Goal: Task Accomplishment & Management: Complete application form

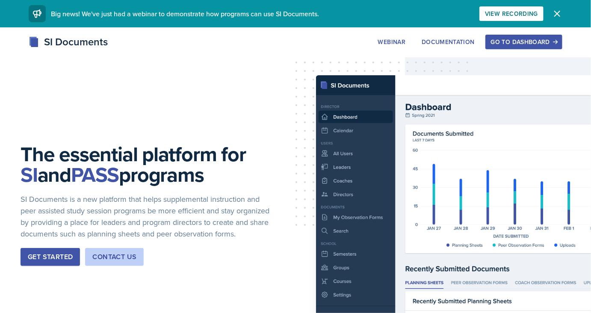
click at [540, 45] on div "Go to Dashboard" at bounding box center [524, 41] width 66 height 7
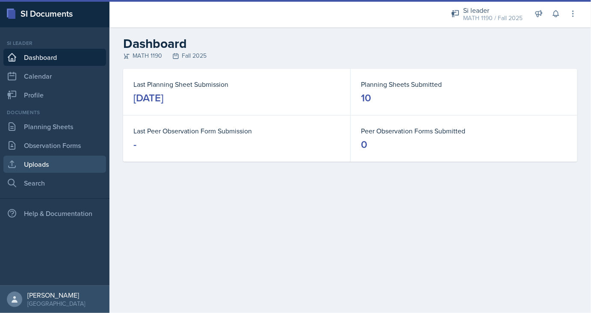
click at [41, 160] on link "Uploads" at bounding box center [54, 164] width 103 height 17
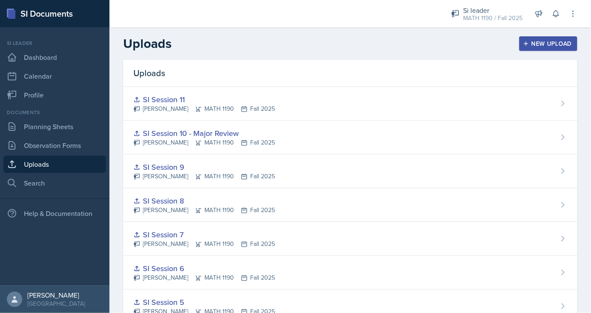
click at [558, 48] on button "New Upload" at bounding box center [548, 43] width 59 height 15
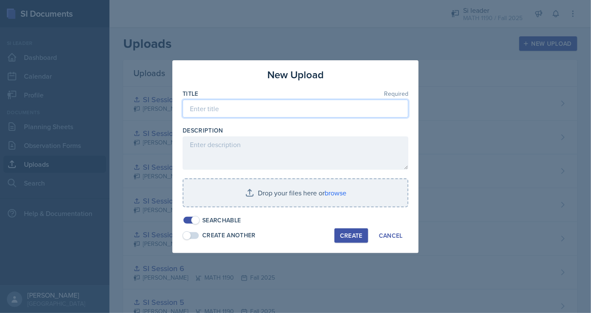
click at [246, 108] on input at bounding box center [296, 109] width 226 height 18
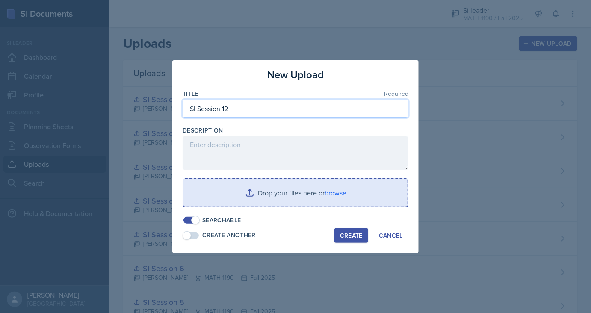
type input "SI Session 12"
click at [259, 191] on input "file" at bounding box center [295, 192] width 224 height 27
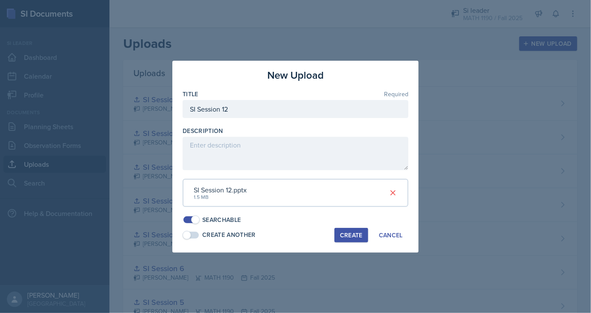
click at [353, 239] on div "Create" at bounding box center [351, 235] width 23 height 7
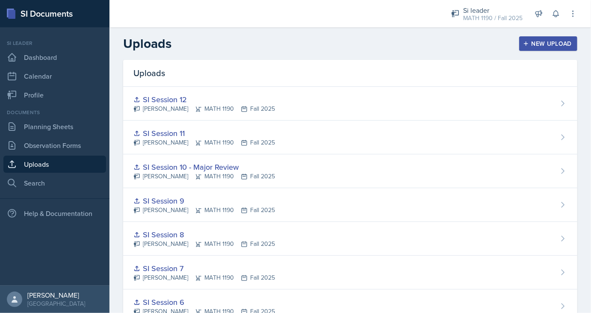
click at [541, 41] on div "New Upload" at bounding box center [548, 43] width 47 height 7
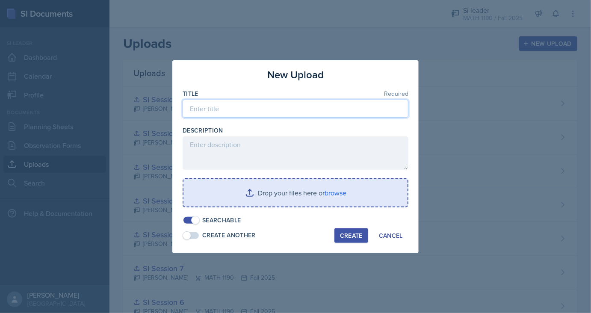
click at [260, 109] on input at bounding box center [296, 109] width 226 height 18
type input "SI Session 13"
click at [278, 199] on input "file" at bounding box center [295, 192] width 224 height 27
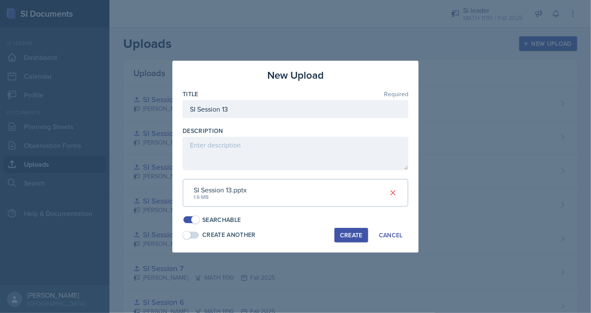
click at [340, 228] on button "Create" at bounding box center [351, 235] width 34 height 15
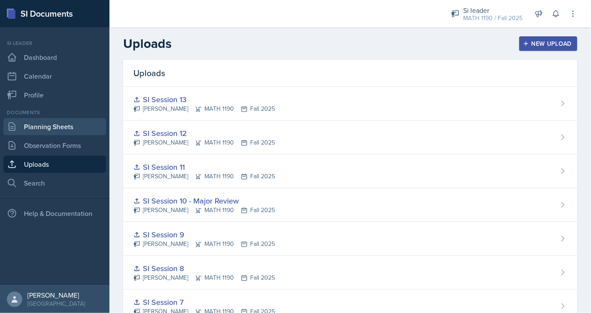
click at [49, 126] on link "Planning Sheets" at bounding box center [54, 126] width 103 height 17
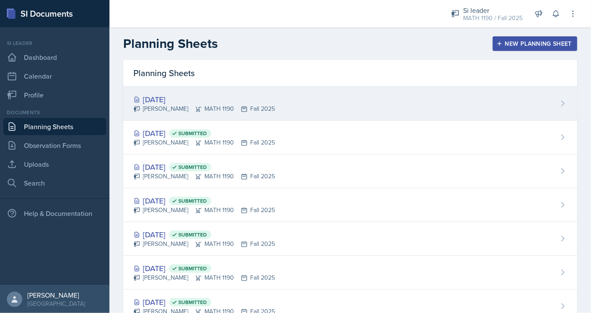
click at [233, 98] on div "[DATE]" at bounding box center [203, 100] width 141 height 12
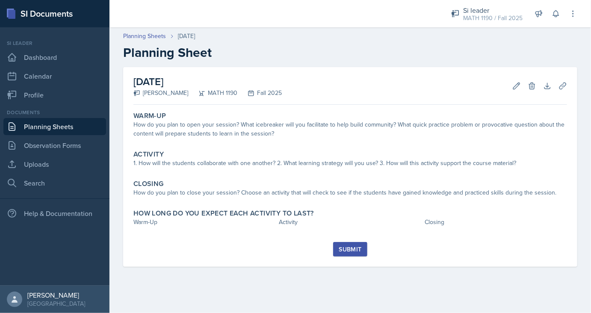
click at [76, 127] on link "Planning Sheets" at bounding box center [54, 126] width 103 height 17
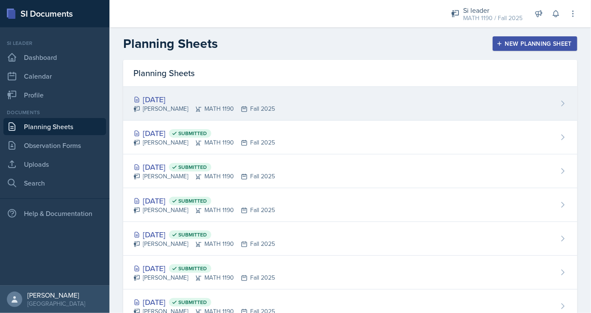
click at [296, 103] on div "Sep 17th, 2025 Ethan Macdonald MATH 1190 Fall 2025" at bounding box center [350, 104] width 454 height 34
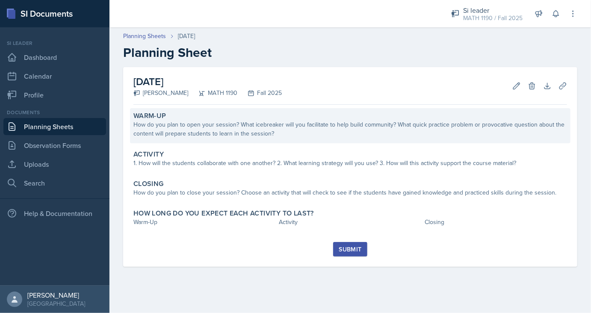
click at [204, 123] on div "How do you plan to open your session? What icebreaker will you facilitate to he…" at bounding box center [349, 129] width 433 height 18
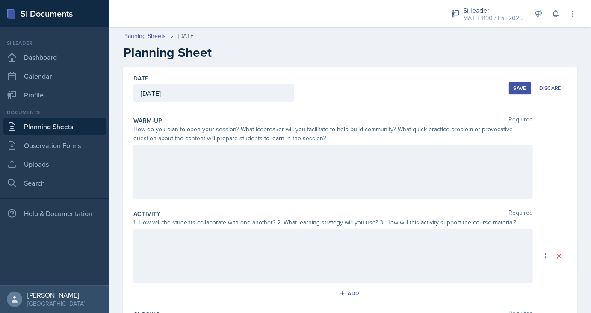
click at [194, 159] on div at bounding box center [332, 171] width 399 height 55
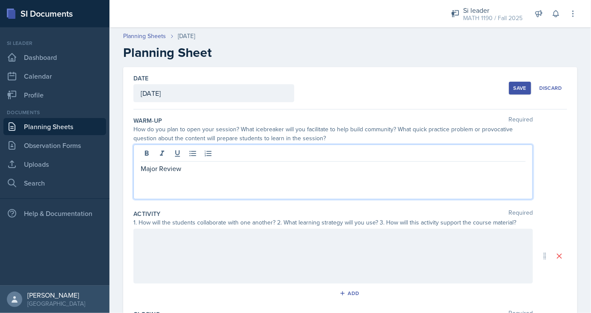
click at [182, 258] on div at bounding box center [332, 256] width 399 height 55
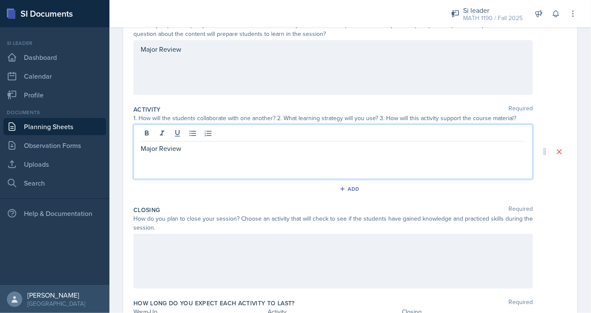
scroll to position [108, 0]
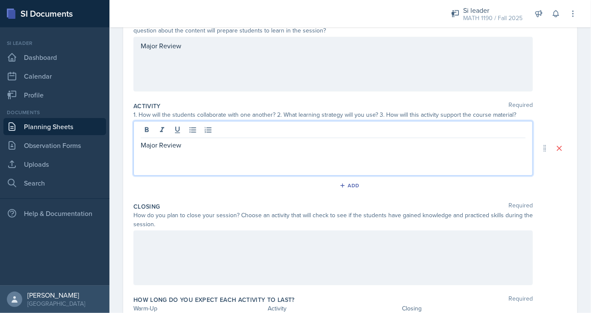
click at [176, 248] on div at bounding box center [332, 257] width 399 height 55
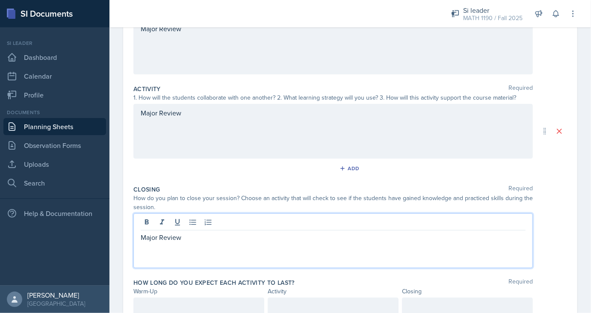
scroll to position [125, 0]
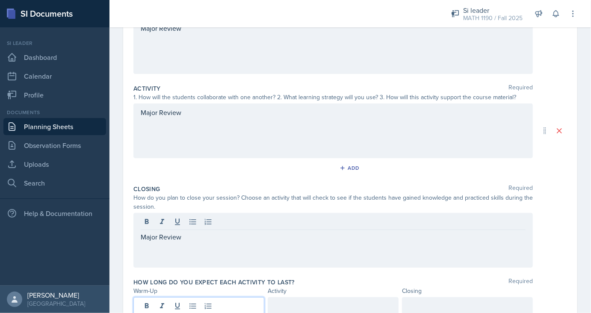
click at [152, 303] on div at bounding box center [198, 313] width 131 height 33
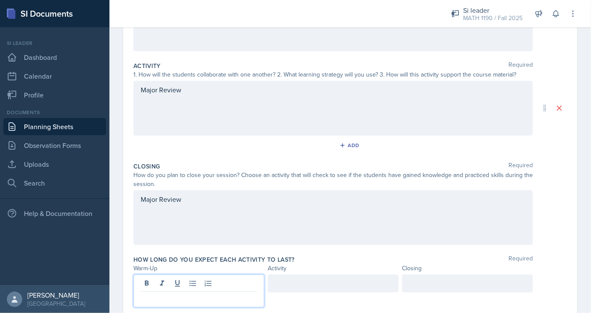
scroll to position [149, 0]
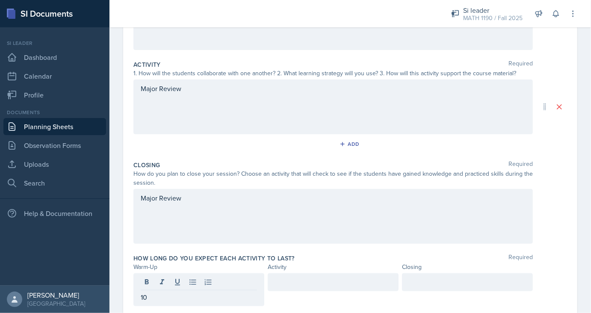
click at [407, 279] on div at bounding box center [467, 282] width 131 height 18
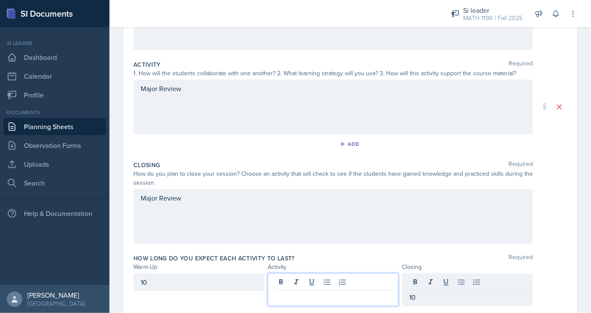
click at [339, 277] on div at bounding box center [333, 289] width 131 height 33
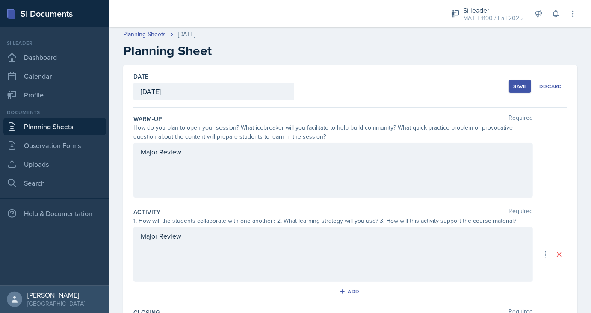
scroll to position [0, 0]
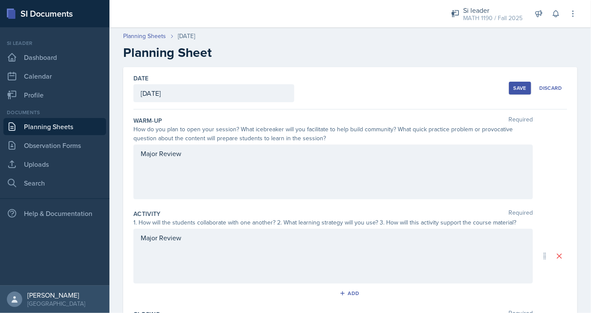
click at [522, 83] on button "Save" at bounding box center [520, 88] width 22 height 13
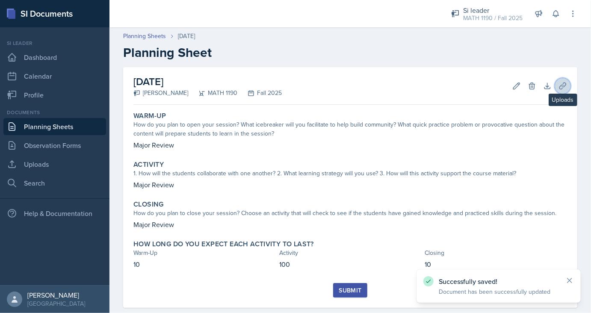
click at [563, 85] on icon at bounding box center [562, 86] width 9 height 9
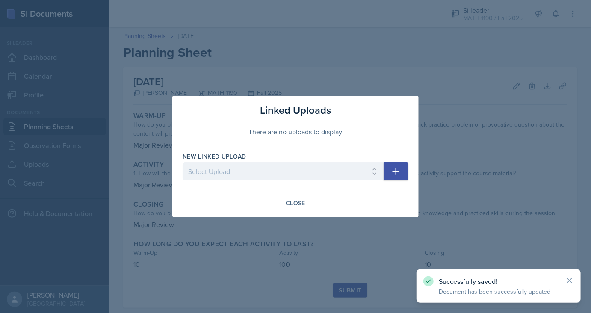
click at [394, 168] on icon "button" at bounding box center [396, 171] width 10 height 10
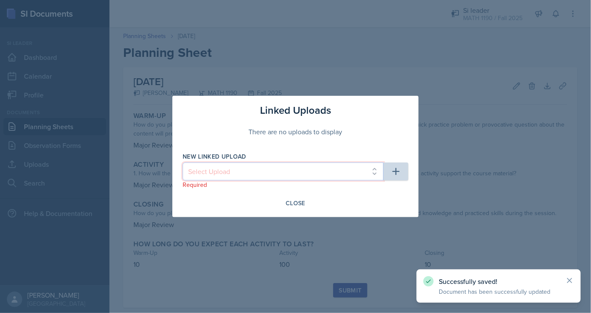
click at [183, 162] on select "Select Upload SI Session 1 SI Session 2 SI Session 3 SI Session 4 SI Session 5 …" at bounding box center [283, 171] width 201 height 18
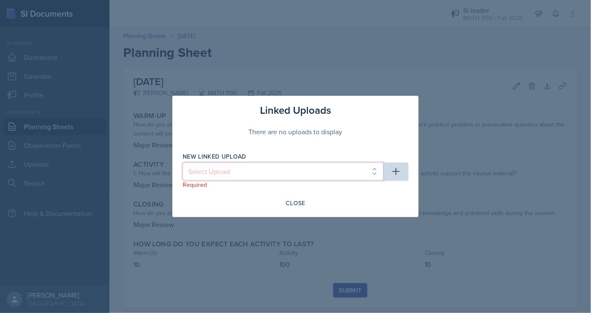
select select "ac7ffdbf-223a-4320-8e9f-23a638eb8569"
click option "SI Session 10 - Major Review" at bounding box center [0, 0] width 0 height 0
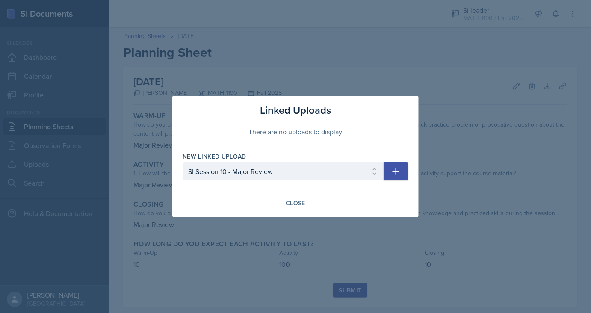
click at [391, 171] on icon "button" at bounding box center [396, 171] width 10 height 10
select select
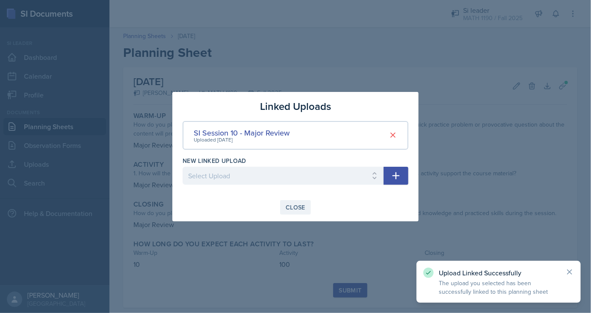
click at [308, 201] on button "Close" at bounding box center [295, 207] width 31 height 15
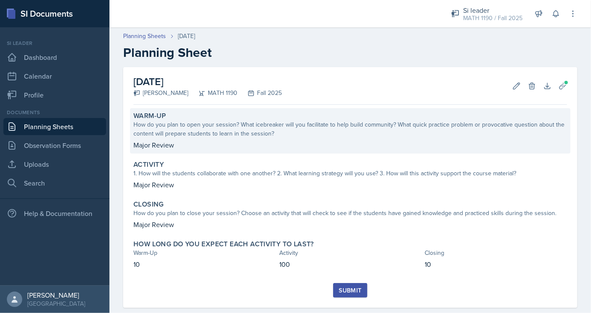
click at [286, 148] on p "Major Review" at bounding box center [349, 145] width 433 height 10
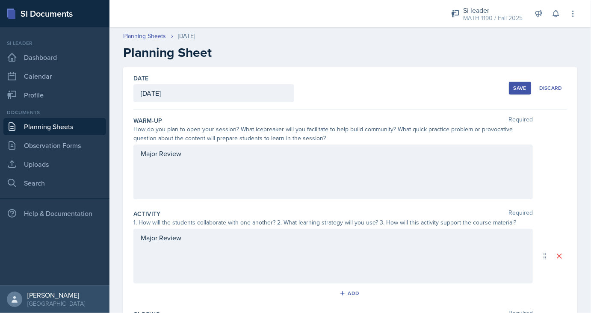
click at [223, 152] on div "Major Review" at bounding box center [332, 171] width 399 height 55
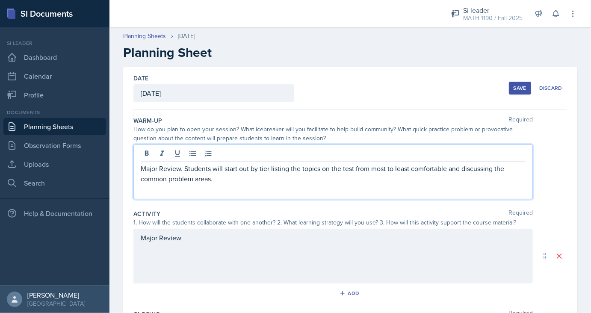
scroll to position [85, 0]
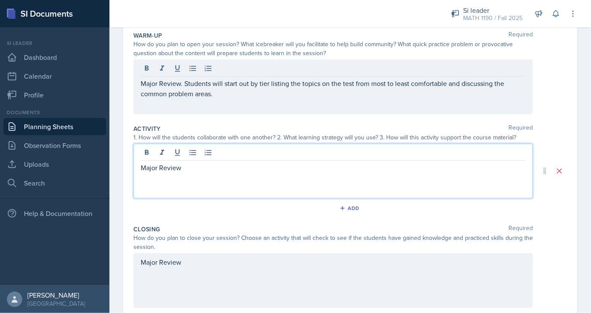
click at [199, 155] on div "Major Review" at bounding box center [332, 171] width 399 height 55
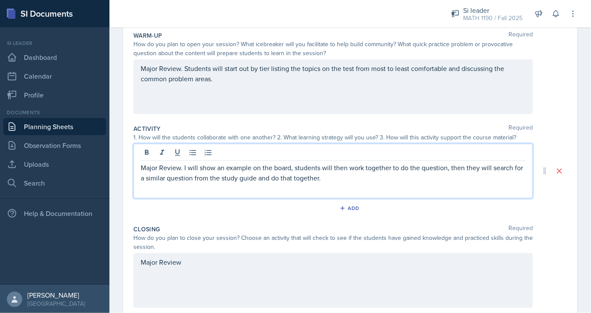
scroll to position [161, 0]
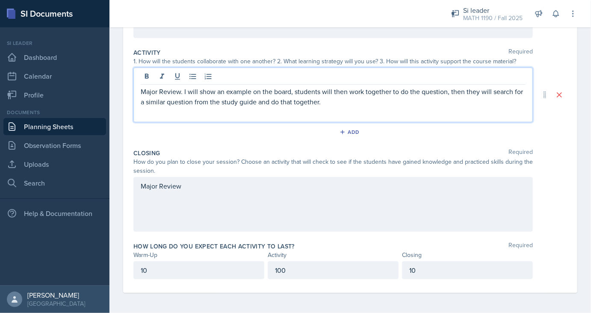
click at [275, 203] on div "Major Review" at bounding box center [332, 204] width 399 height 55
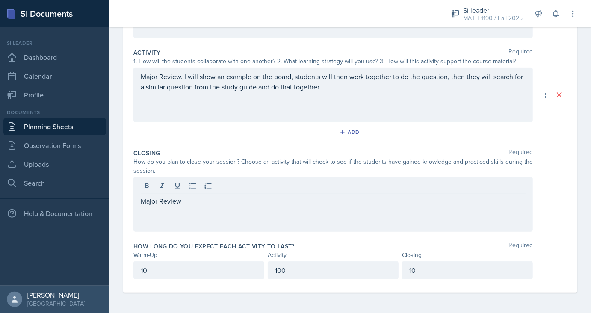
click at [201, 206] on div "Major Review" at bounding box center [332, 204] width 399 height 55
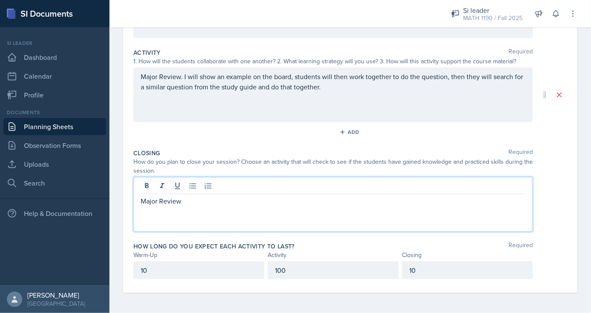
click at [197, 204] on p "Major Review" at bounding box center [333, 201] width 385 height 10
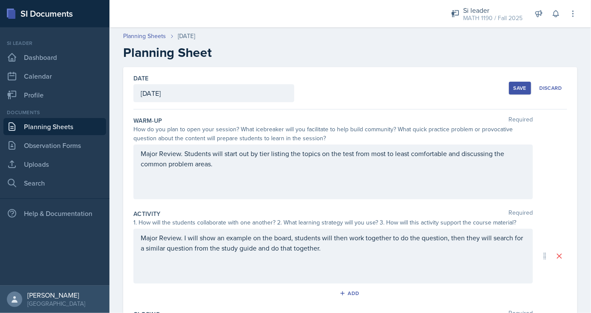
click at [515, 86] on div "Save" at bounding box center [519, 88] width 13 height 7
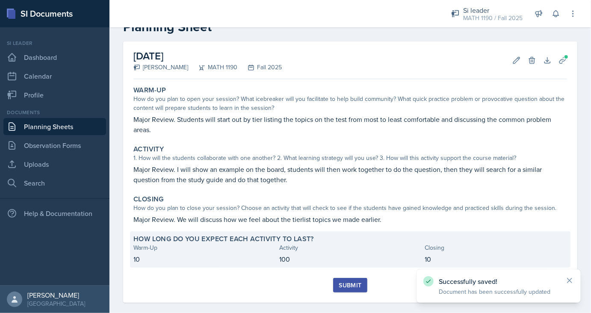
scroll to position [26, 0]
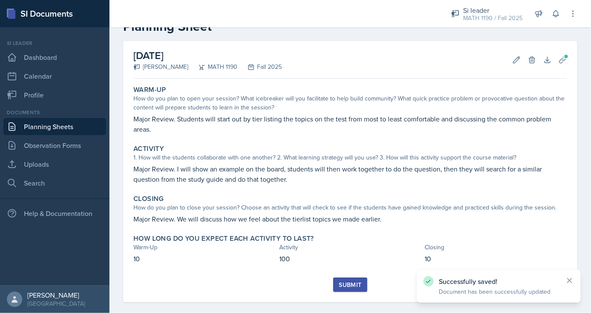
click at [351, 283] on div "Submit" at bounding box center [350, 284] width 23 height 7
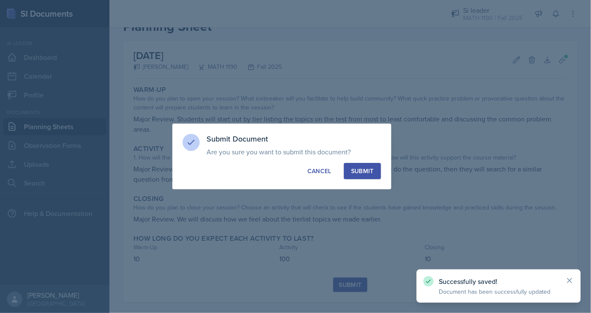
click at [369, 173] on div "Submit" at bounding box center [362, 171] width 23 height 9
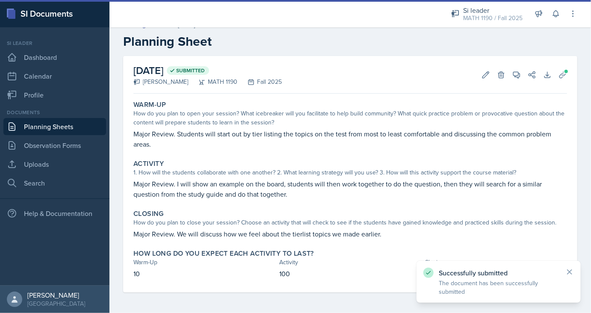
scroll to position [11, 0]
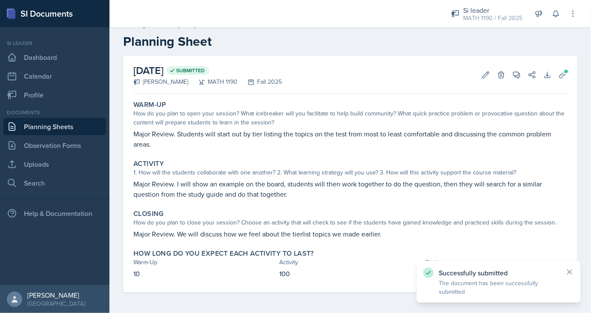
click at [59, 130] on link "Planning Sheets" at bounding box center [54, 126] width 103 height 17
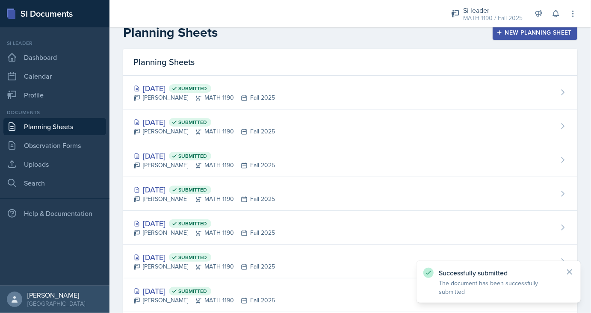
click at [507, 32] on div "New Planning Sheet" at bounding box center [535, 32] width 74 height 7
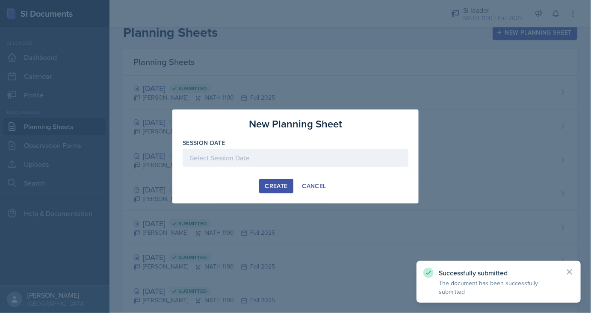
click at [281, 160] on div at bounding box center [296, 158] width 226 height 18
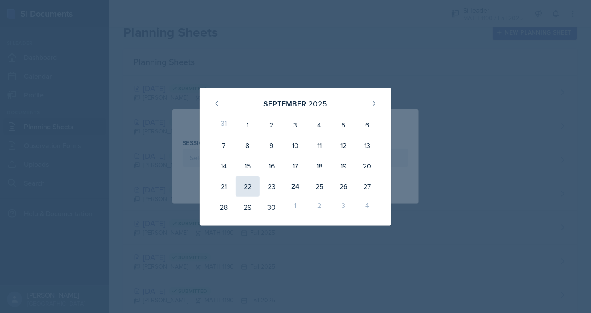
click at [253, 189] on div "22" at bounding box center [248, 186] width 24 height 21
type input "[DATE]"
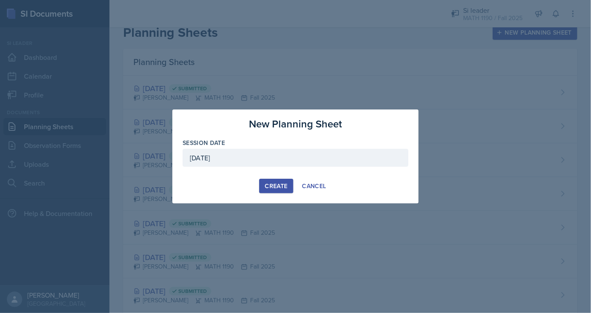
click at [269, 180] on button "Create" at bounding box center [276, 186] width 34 height 15
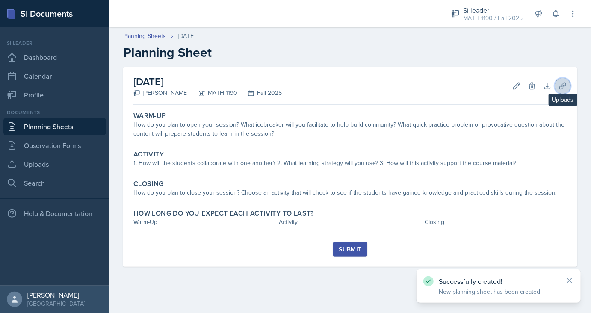
click at [560, 85] on icon at bounding box center [562, 86] width 9 height 9
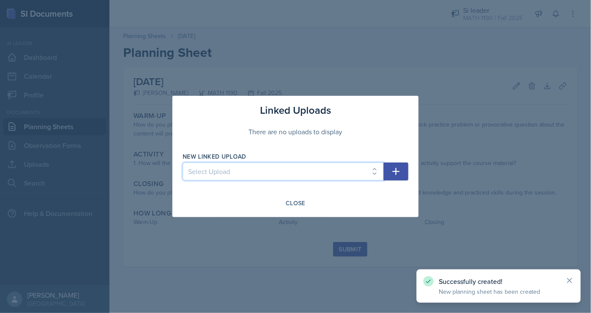
click at [183, 162] on select "Select Upload SI Session 1 SI Session 2 SI Session 3 SI Session 4 SI Session 5 …" at bounding box center [283, 171] width 201 height 18
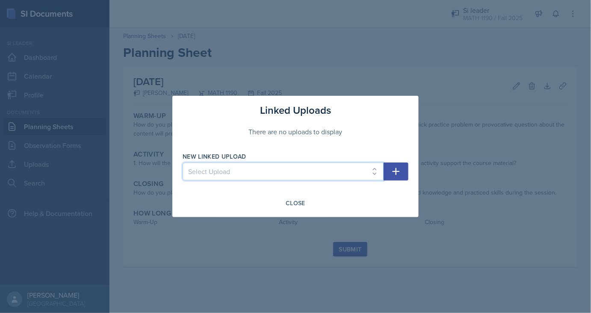
select select "1274f209-63d4-418e-8676-5e7f6cd1e931"
click option "SI Session 11" at bounding box center [0, 0] width 0 height 0
click at [397, 165] on button "button" at bounding box center [395, 171] width 25 height 18
select select
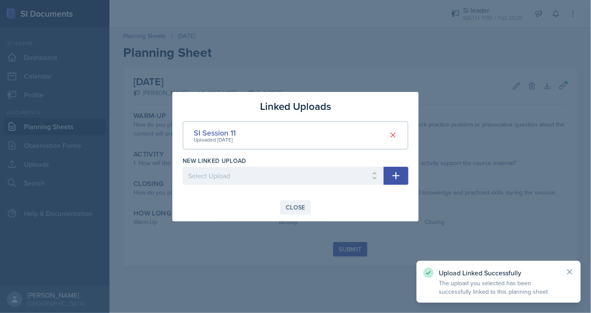
click at [305, 208] on div "Close" at bounding box center [296, 207] width 20 height 7
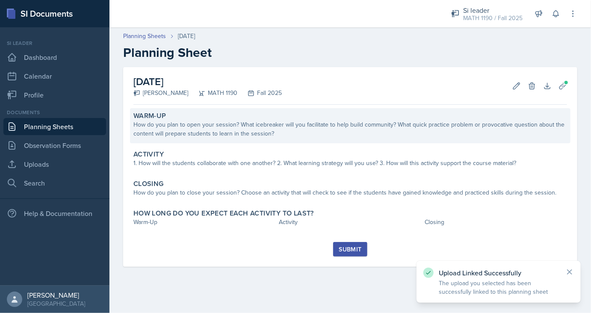
click at [243, 131] on div "How do you plan to open your session? What icebreaker will you facilitate to he…" at bounding box center [349, 129] width 433 height 18
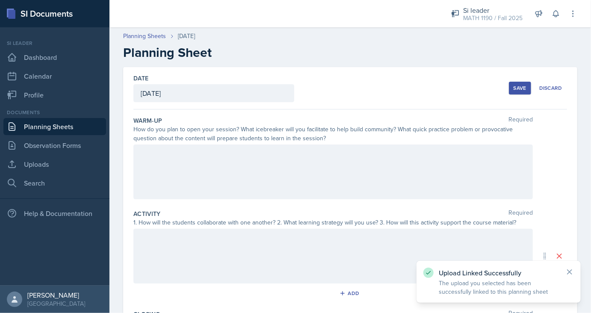
click at [227, 161] on div at bounding box center [332, 171] width 399 height 55
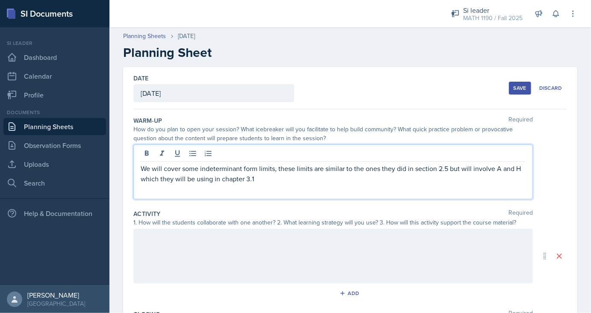
click at [232, 169] on p "We will cover some indeterminant form limits, these limits are similar to the o…" at bounding box center [333, 173] width 385 height 21
click at [224, 271] on div at bounding box center [332, 256] width 399 height 55
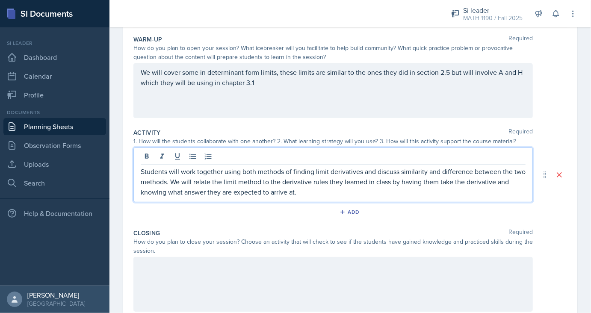
scroll to position [161, 0]
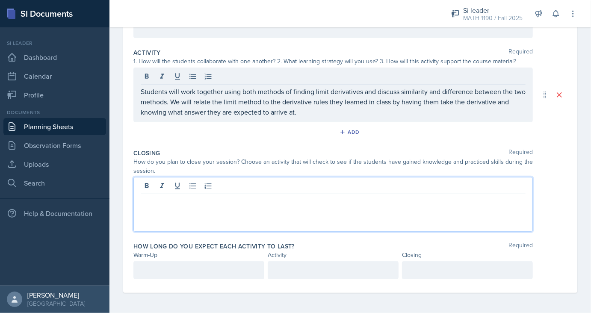
click at [220, 190] on div at bounding box center [332, 204] width 399 height 55
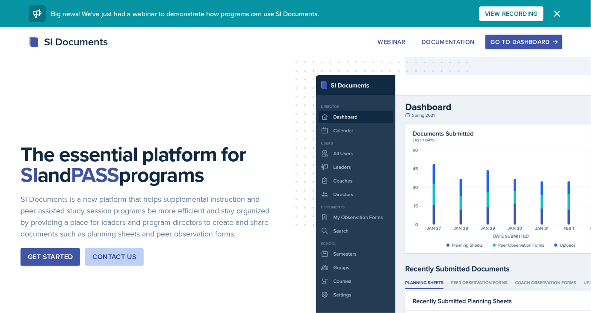
click at [509, 42] on div "Go to Dashboard" at bounding box center [524, 41] width 66 height 7
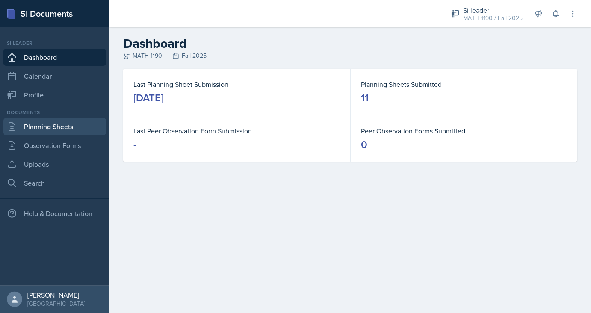
click at [67, 129] on link "Planning Sheets" at bounding box center [54, 126] width 103 height 17
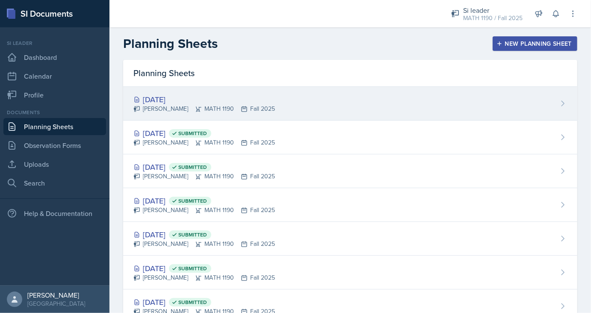
click at [186, 106] on div "[PERSON_NAME] MATH 1190 Fall 2025" at bounding box center [203, 108] width 141 height 9
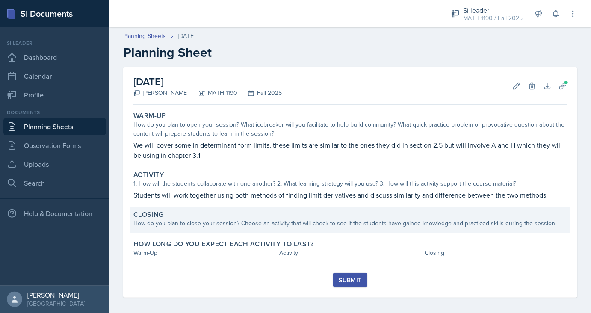
click at [251, 219] on div "How do you plan to close your session? Choose an activity that will check to se…" at bounding box center [349, 223] width 433 height 9
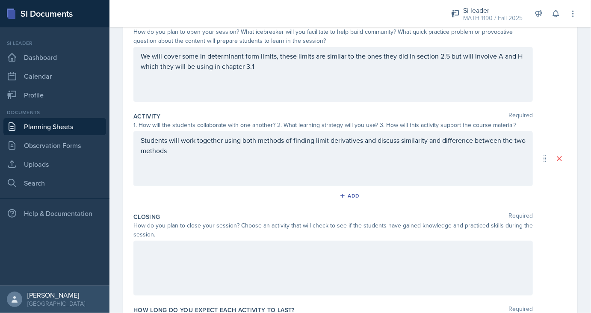
scroll to position [97, 0]
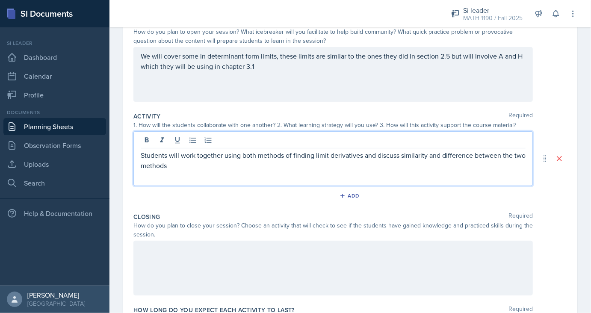
click at [328, 154] on p "Students will work together using both methods of finding limit derivatives and…" at bounding box center [333, 160] width 385 height 21
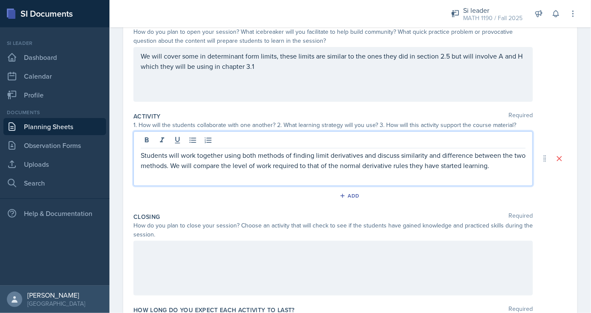
click at [343, 259] on div at bounding box center [332, 268] width 399 height 55
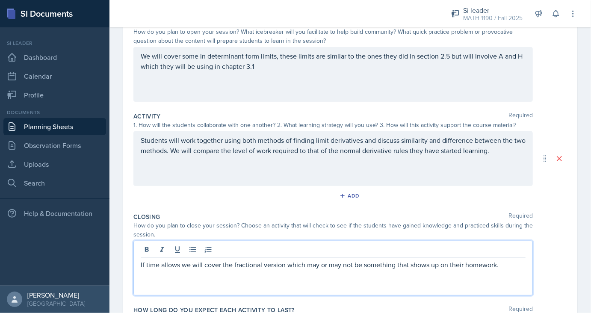
scroll to position [161, 0]
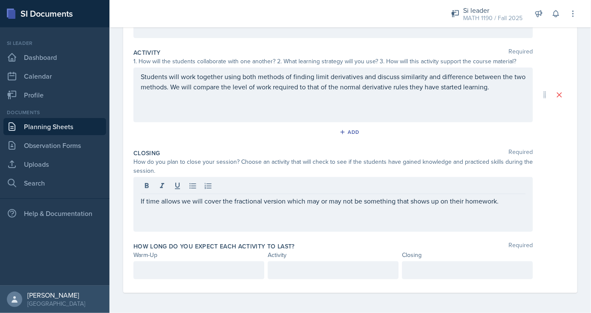
click at [210, 262] on div at bounding box center [198, 270] width 131 height 18
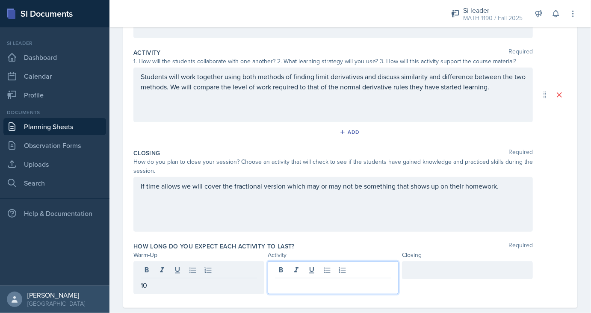
click at [329, 273] on div at bounding box center [333, 277] width 131 height 33
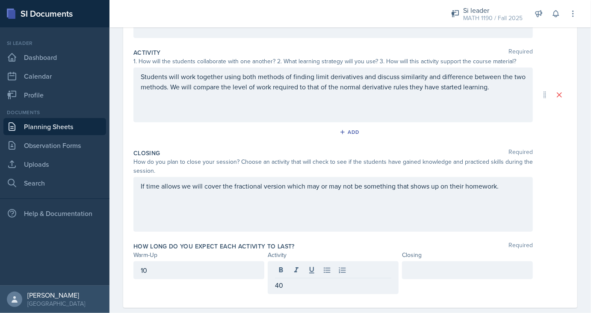
click at [404, 267] on div at bounding box center [467, 270] width 131 height 18
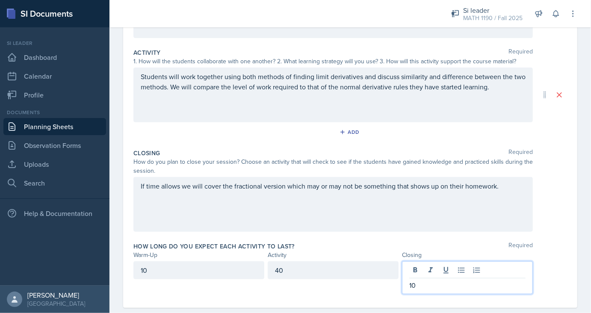
scroll to position [0, 0]
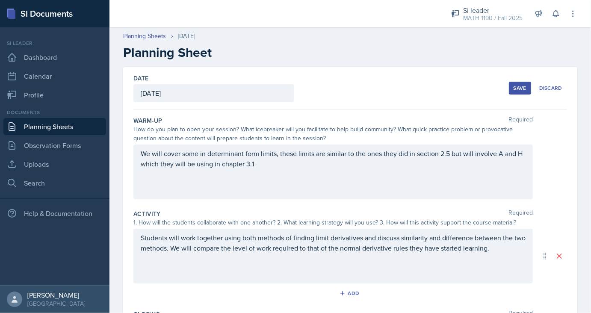
click at [527, 88] on button "Save" at bounding box center [520, 88] width 22 height 13
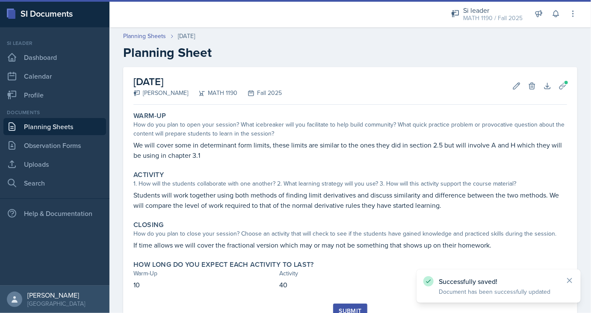
scroll to position [36, 0]
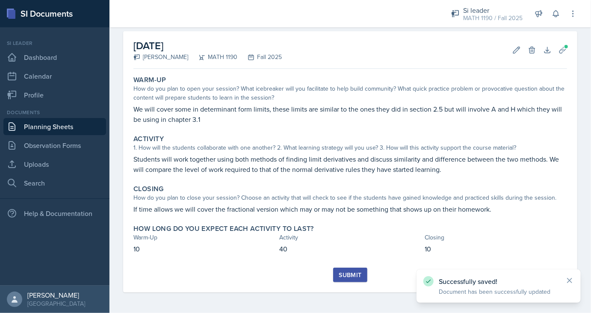
click at [350, 275] on div "Submit" at bounding box center [350, 274] width 23 height 7
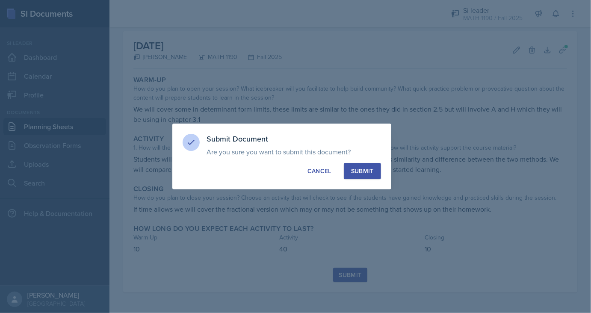
click at [369, 172] on div "Submit" at bounding box center [362, 171] width 23 height 9
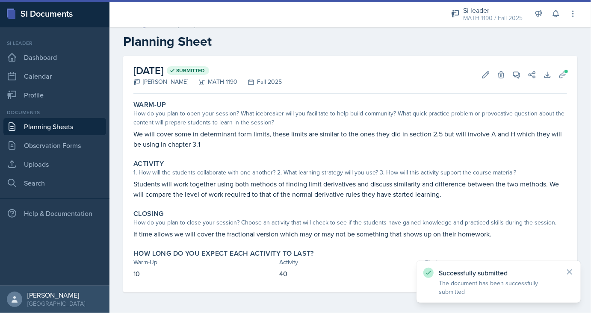
scroll to position [11, 0]
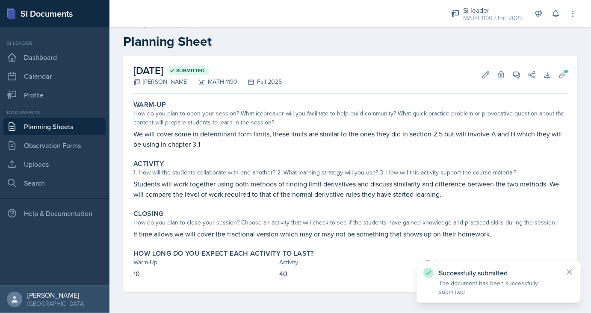
click at [68, 129] on link "Planning Sheets" at bounding box center [54, 126] width 103 height 17
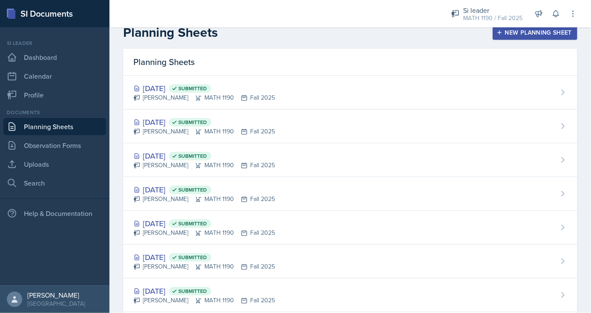
click at [523, 35] on div "New Planning Sheet" at bounding box center [535, 32] width 74 height 7
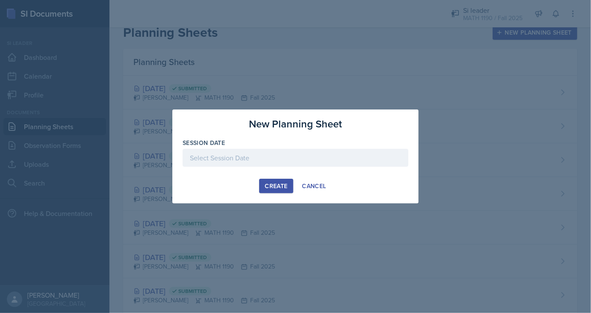
click at [286, 159] on div at bounding box center [296, 158] width 226 height 18
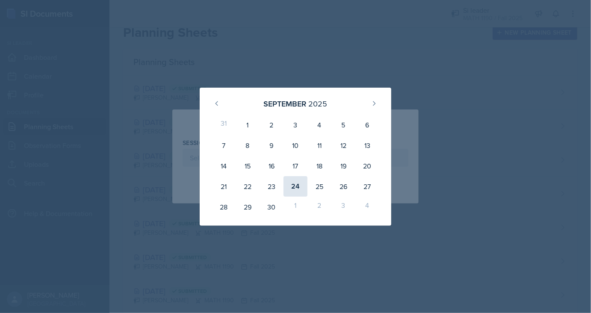
click at [298, 188] on div "24" at bounding box center [295, 186] width 24 height 21
type input "[DATE]"
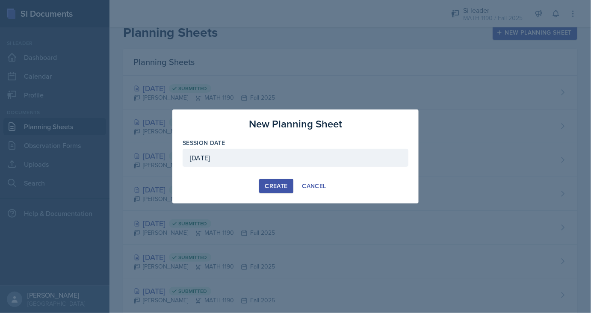
click at [266, 177] on div "New Planning Sheet Session Date [DATE] [DATE] 31 1 2 3 4 5 6 7 8 9 10 11 12 13 …" at bounding box center [295, 156] width 246 height 94
click at [268, 181] on button "Create" at bounding box center [276, 186] width 34 height 15
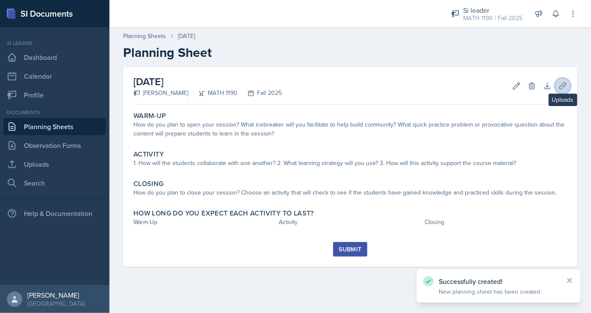
click at [567, 84] on button "Uploads" at bounding box center [562, 85] width 15 height 15
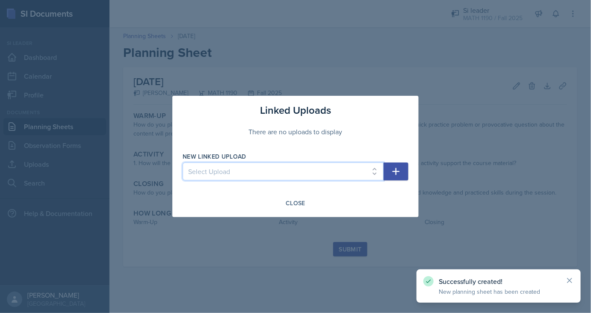
click at [183, 162] on select "Select Upload SI Session 1 SI Session 2 SI Session 3 SI Session 4 SI Session 5 …" at bounding box center [283, 171] width 201 height 18
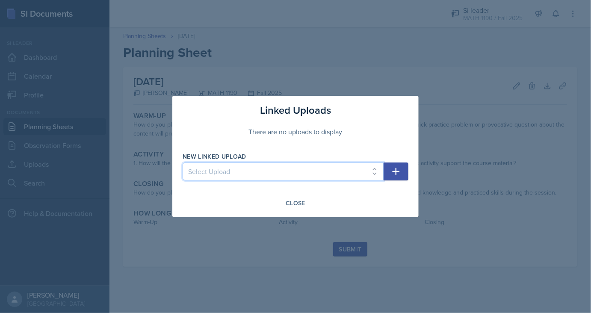
select select "b9203de6-d6be-496b-8893-e28f3ece879c"
click option "SI Session 12" at bounding box center [0, 0] width 0 height 0
click at [398, 173] on icon "button" at bounding box center [396, 171] width 10 height 10
select select
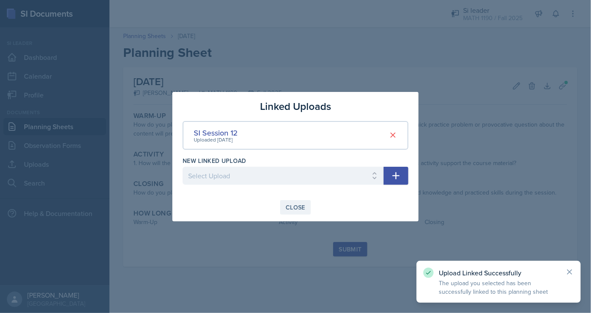
click at [292, 207] on div "Close" at bounding box center [296, 207] width 20 height 7
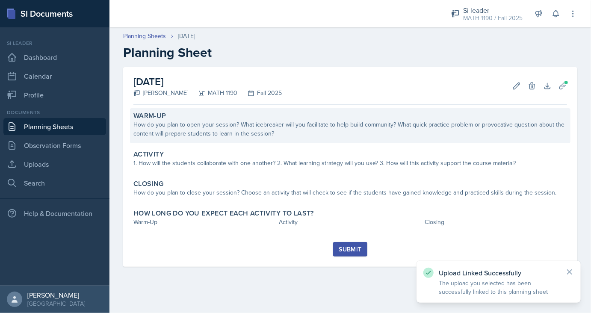
click at [234, 132] on div "How do you plan to open your session? What icebreaker will you facilitate to he…" at bounding box center [349, 129] width 433 height 18
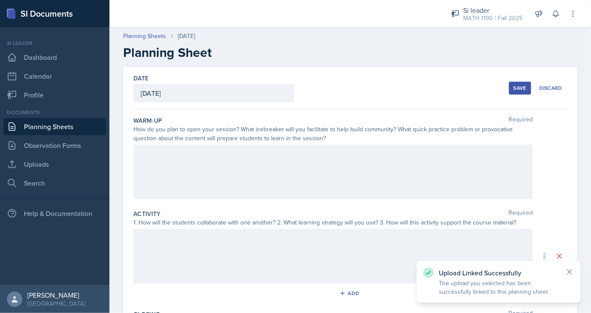
click at [194, 167] on div at bounding box center [332, 171] width 399 height 55
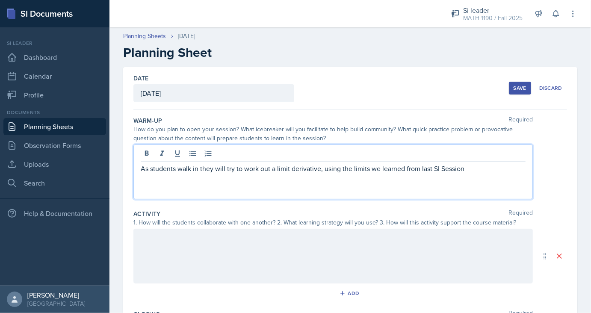
click at [162, 253] on div at bounding box center [332, 256] width 399 height 55
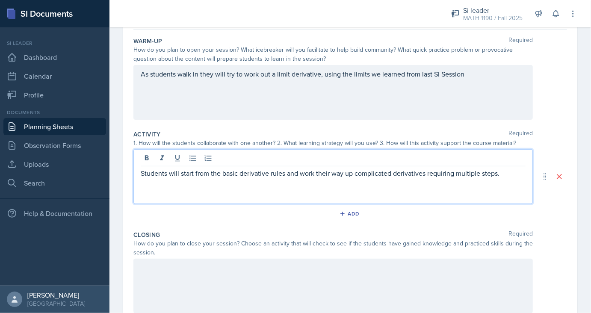
scroll to position [89, 0]
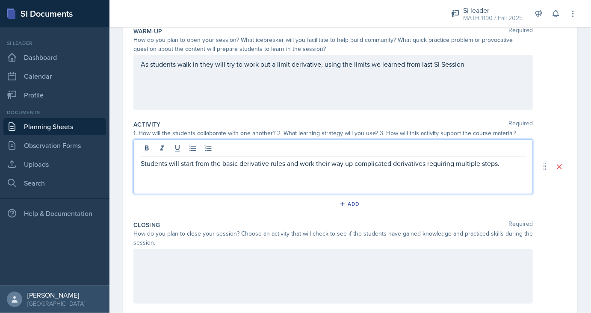
click at [161, 280] on div at bounding box center [332, 276] width 399 height 55
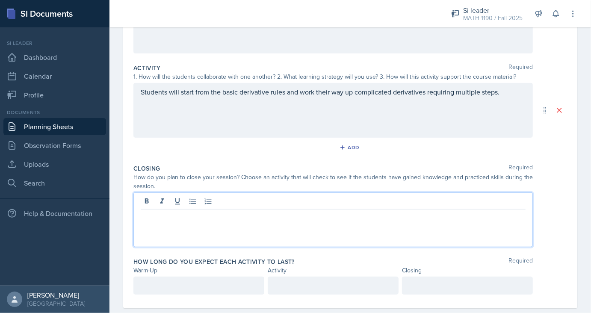
scroll to position [147, 0]
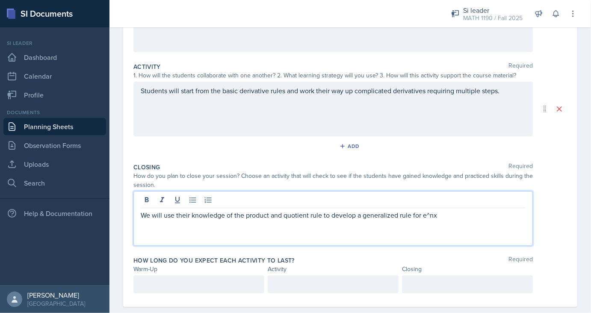
click at [215, 289] on div at bounding box center [198, 284] width 131 height 18
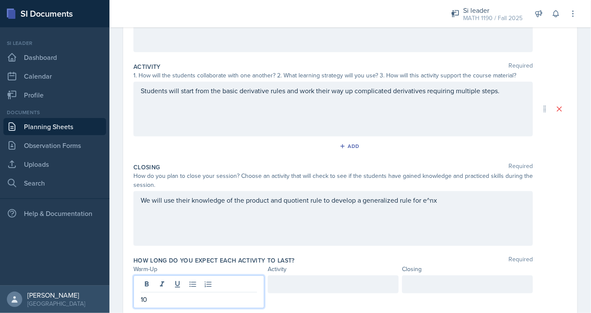
click at [327, 287] on div at bounding box center [333, 284] width 131 height 18
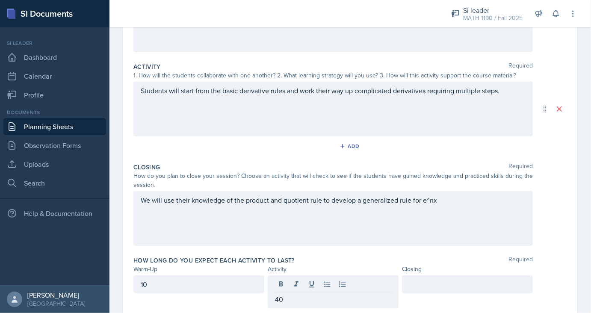
click at [403, 282] on div at bounding box center [467, 284] width 131 height 18
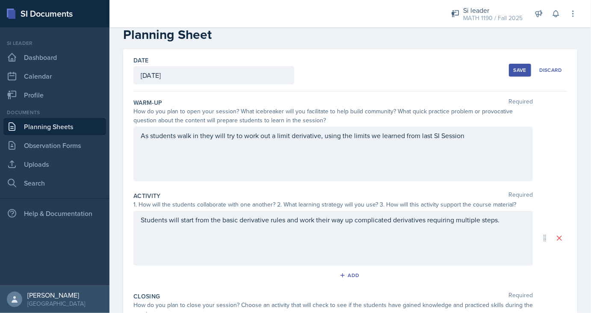
scroll to position [6, 0]
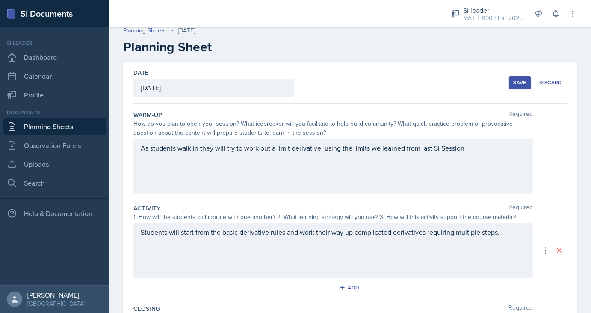
click at [512, 76] on button "Save" at bounding box center [520, 82] width 22 height 13
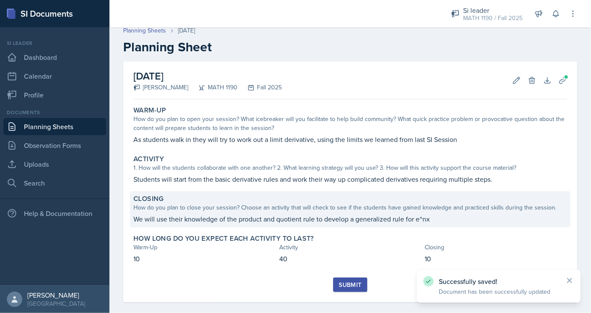
scroll to position [15, 0]
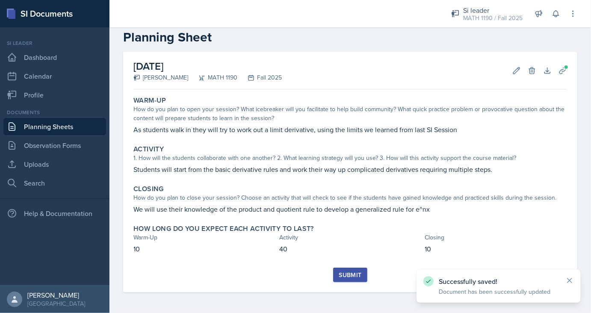
click at [348, 283] on div "Submit" at bounding box center [349, 280] width 433 height 25
click at [340, 278] on div "Submit" at bounding box center [350, 274] width 23 height 7
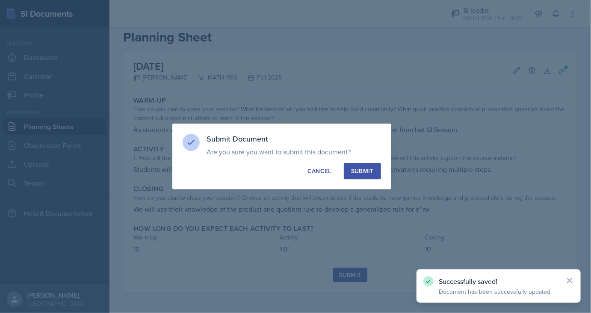
click at [370, 168] on div "Submit" at bounding box center [362, 171] width 23 height 9
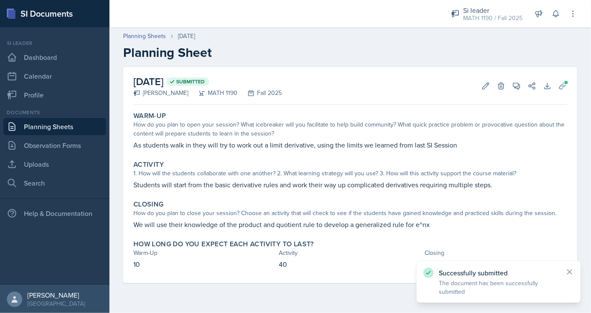
scroll to position [0, 0]
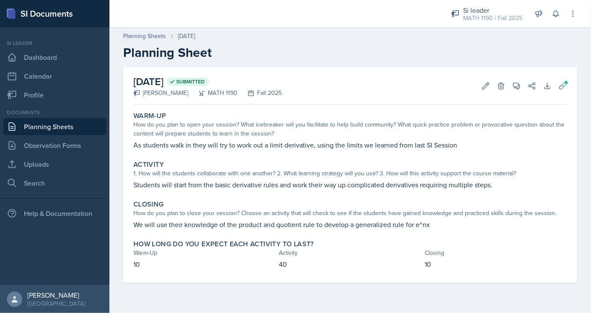
click at [64, 125] on link "Planning Sheets" at bounding box center [54, 126] width 103 height 17
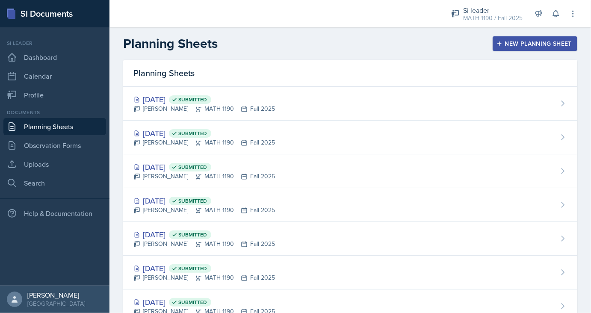
click at [513, 47] on div "New Planning Sheet" at bounding box center [535, 43] width 74 height 7
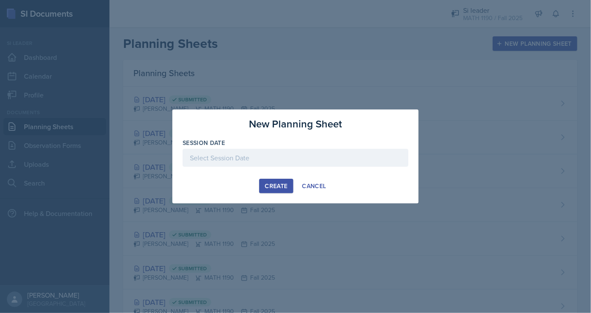
click at [284, 186] on div "Create" at bounding box center [276, 186] width 23 height 7
click at [290, 170] on p "Required" at bounding box center [296, 171] width 226 height 9
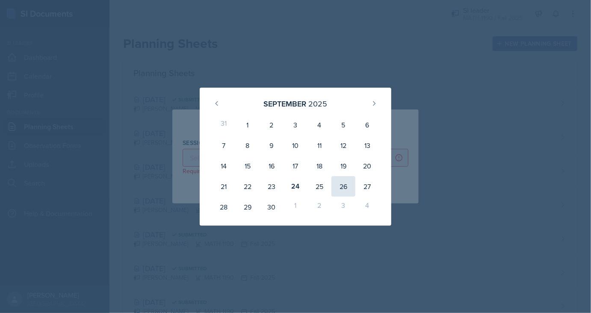
click at [341, 187] on div "26" at bounding box center [343, 186] width 24 height 21
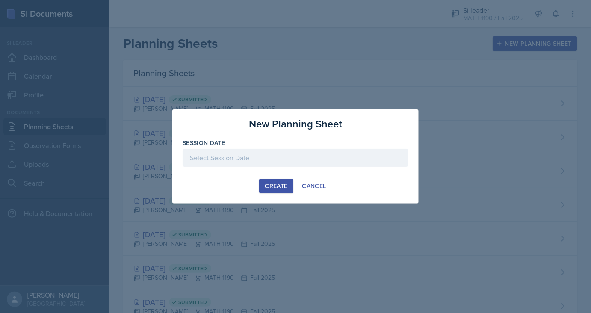
type input "[DATE]"
click at [284, 183] on div "Create" at bounding box center [276, 186] width 23 height 7
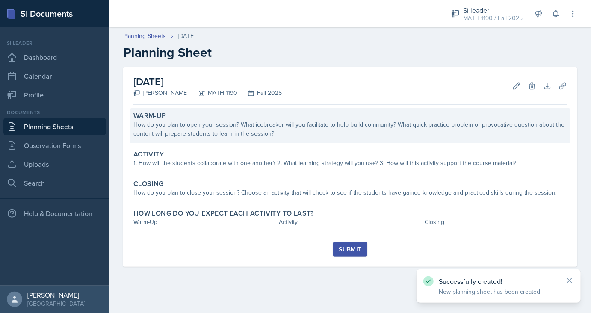
click at [295, 132] on div "How do you plan to open your session? What icebreaker will you facilitate to he…" at bounding box center [349, 129] width 433 height 18
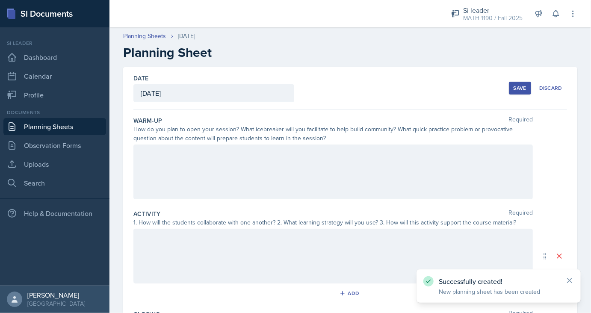
click at [246, 176] on div at bounding box center [332, 171] width 399 height 55
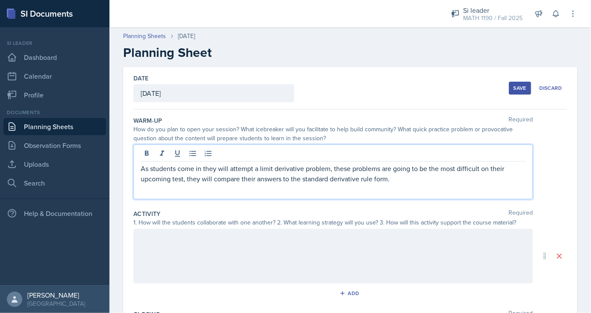
click at [257, 245] on div at bounding box center [332, 256] width 399 height 55
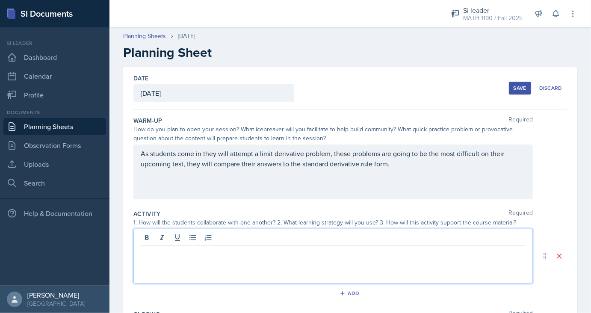
click at [198, 249] on p at bounding box center [333, 253] width 385 height 10
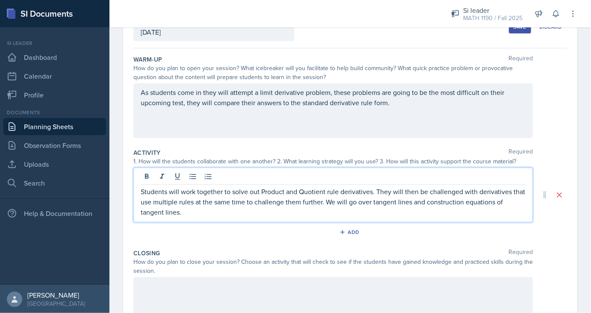
scroll to position [62, 0]
click at [162, 280] on div at bounding box center [332, 304] width 399 height 55
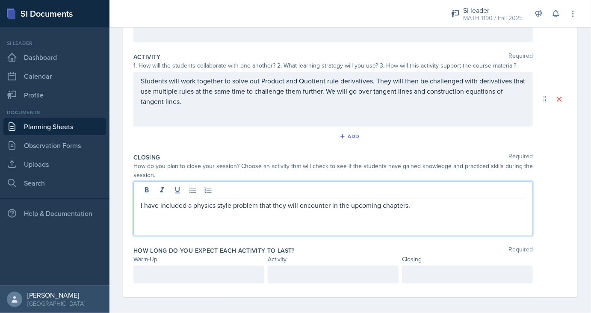
scroll to position [161, 0]
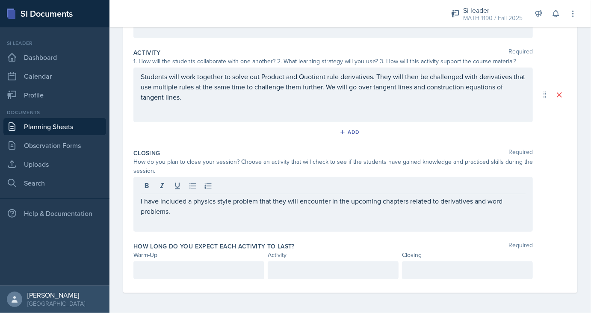
click at [248, 252] on div "Warm-Up" at bounding box center [198, 254] width 131 height 9
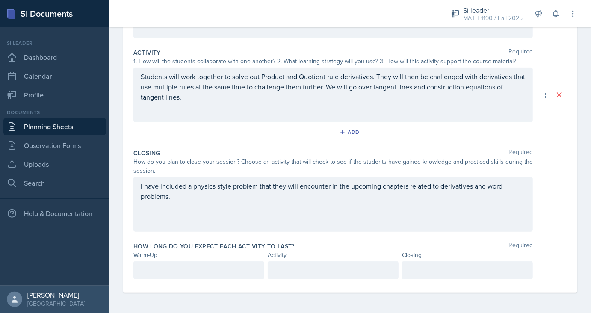
click at [248, 268] on div at bounding box center [198, 270] width 131 height 18
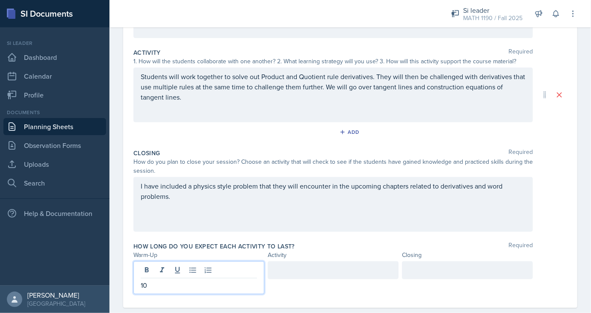
click at [292, 266] on div at bounding box center [333, 270] width 131 height 18
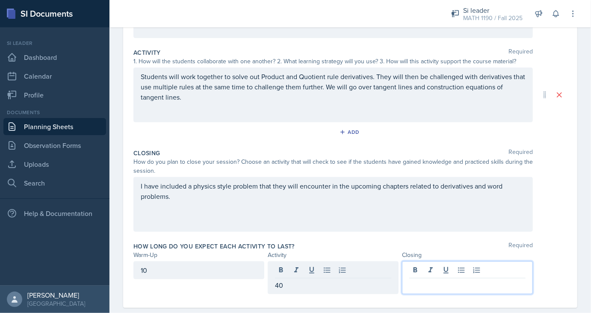
click at [413, 265] on div at bounding box center [467, 277] width 131 height 33
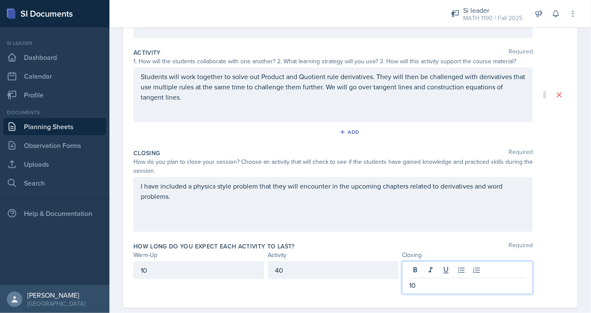
scroll to position [0, 0]
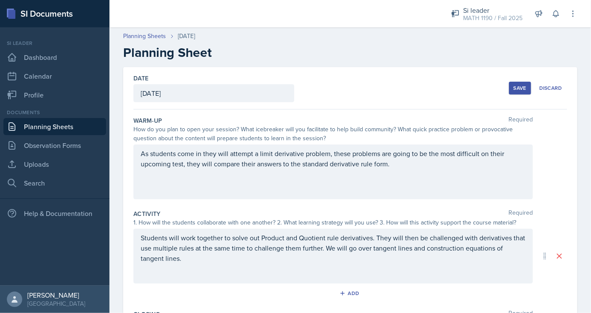
click at [516, 82] on button "Save" at bounding box center [520, 88] width 22 height 13
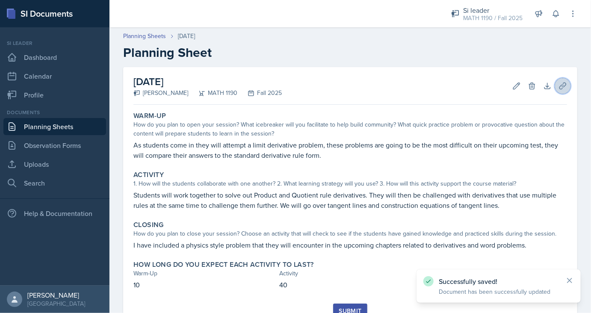
click at [566, 89] on icon at bounding box center [562, 86] width 9 height 9
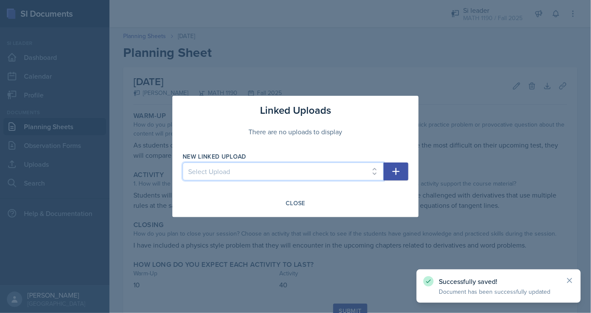
click at [183, 162] on select "Select Upload SI Session 1 SI Session 2 SI Session 3 SI Session 4 SI Session 5 …" at bounding box center [283, 171] width 201 height 18
select select "1f7009cc-447c-4195-a089-d5c1c9d2758b"
click option "SI Session 13" at bounding box center [0, 0] width 0 height 0
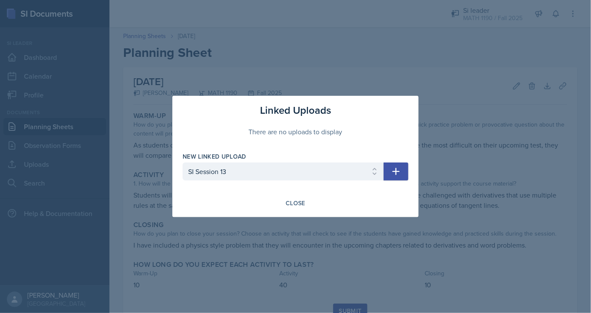
click at [386, 166] on button "button" at bounding box center [395, 171] width 25 height 18
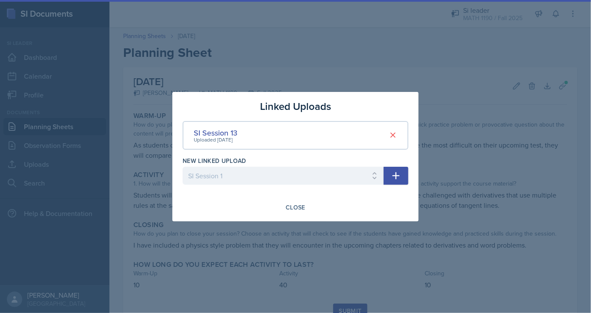
select select
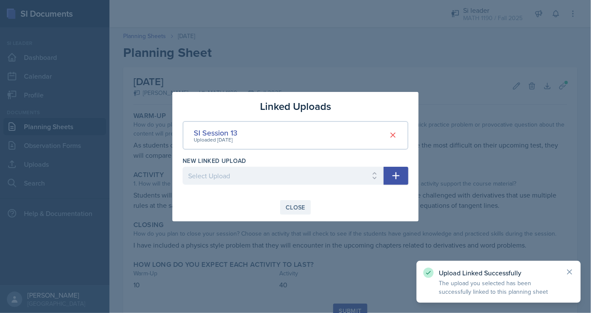
click at [294, 201] on button "Close" at bounding box center [295, 207] width 31 height 15
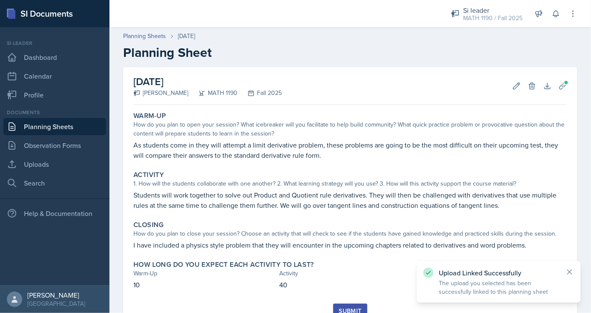
click at [349, 310] on div "Submit" at bounding box center [350, 310] width 23 height 7
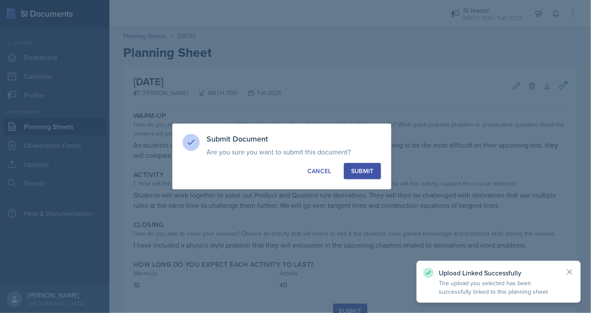
click at [374, 174] on button "Submit" at bounding box center [362, 171] width 37 height 16
